Goal: Task Accomplishment & Management: Manage account settings

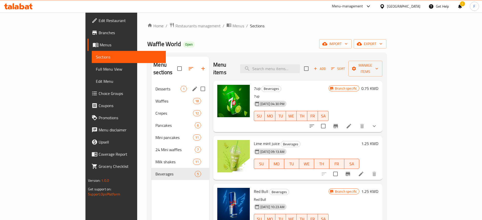
click at [155, 86] on span "Desserts" at bounding box center [167, 89] width 25 height 6
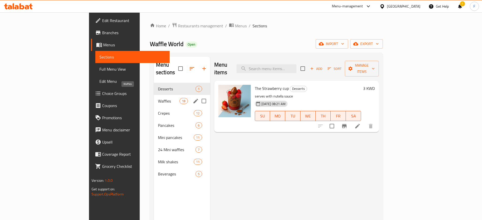
click at [158, 98] on span "Waffles" at bounding box center [169, 101] width 22 height 6
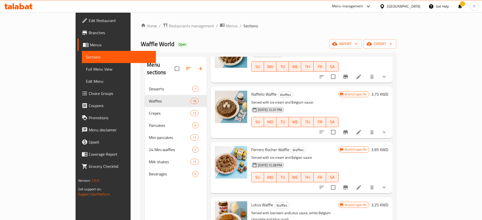
scroll to position [781, 0]
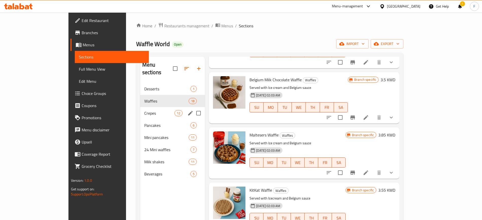
click at [140, 109] on div "Crepes 12" at bounding box center [172, 113] width 65 height 12
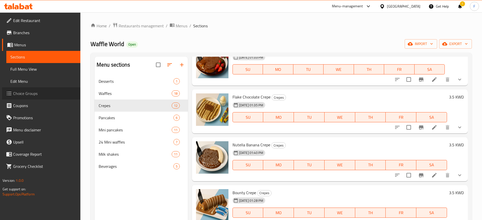
click at [30, 96] on span "Choice Groups" at bounding box center [44, 93] width 63 height 6
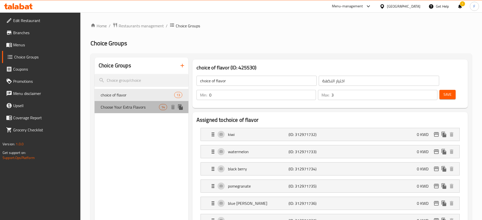
click at [138, 106] on span "Choose Your Extra Flavors" at bounding box center [130, 107] width 58 height 6
type input "Choose Your Extra Flavors"
type input "اختر النكهات الإضافية"
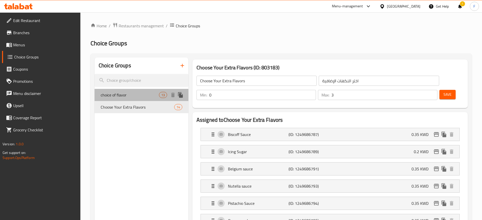
click at [134, 97] on span "choice of flavor" at bounding box center [130, 95] width 58 height 6
type input "choice of flavor"
type input "اختيار النكهة"
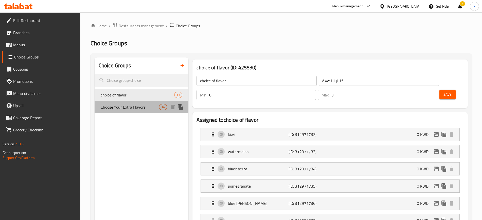
click at [135, 106] on span "Choose Your Extra Flavors" at bounding box center [130, 107] width 58 height 6
type input "Choose Your Extra Flavors"
type input "اختر النكهات الإضافية"
